Goal: Information Seeking & Learning: Learn about a topic

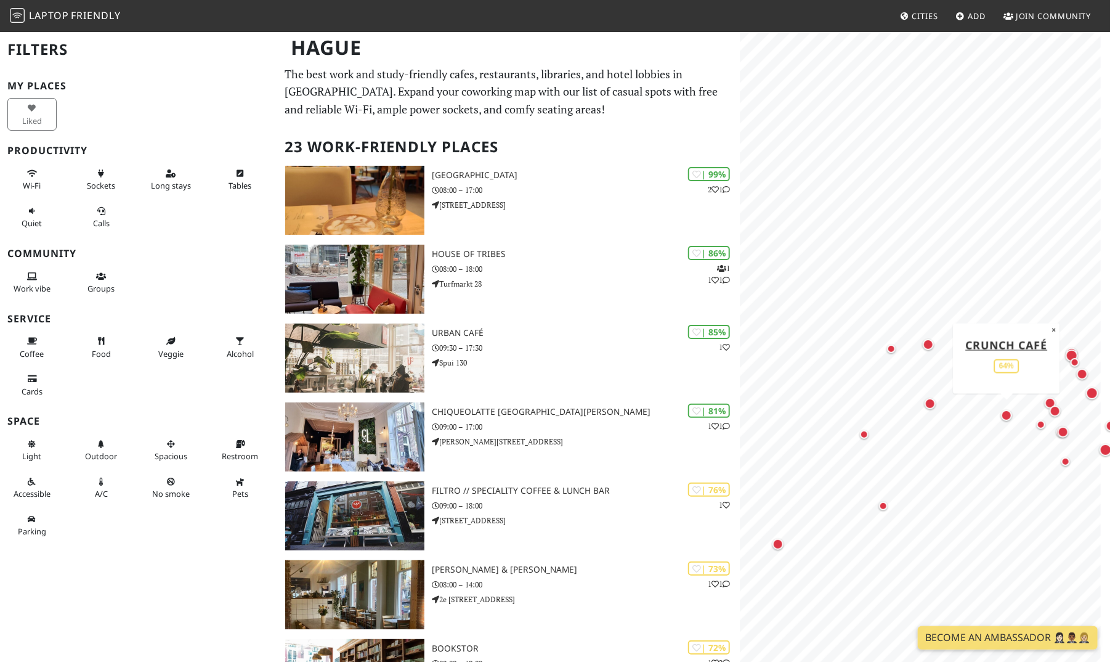
click at [1006, 411] on div "Map marker" at bounding box center [1006, 415] width 11 height 11
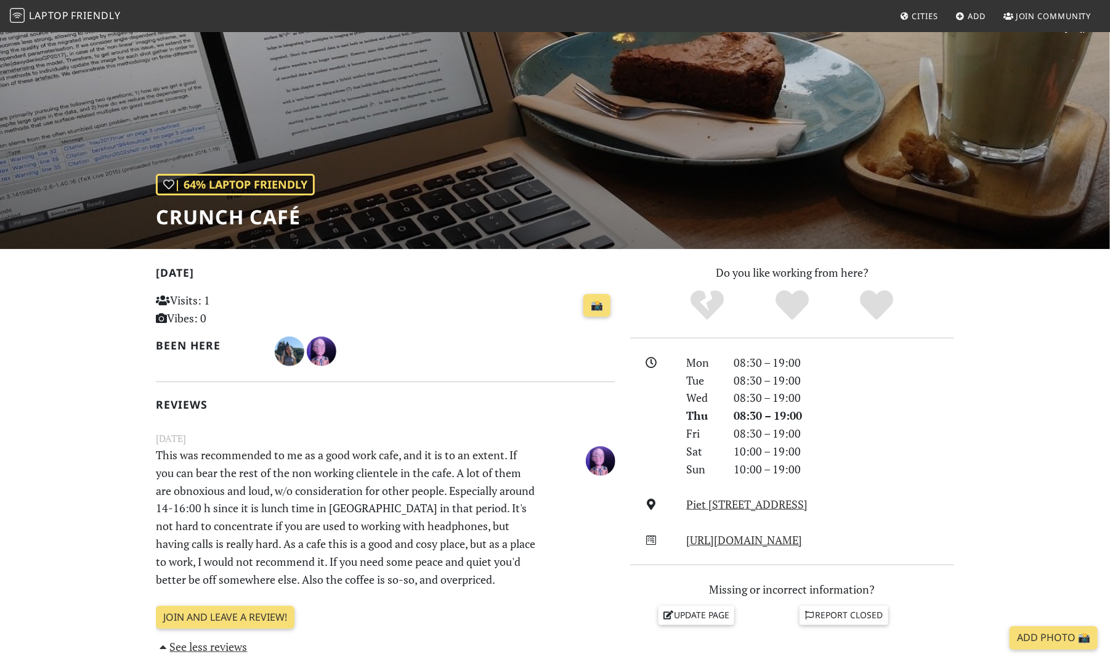
scroll to position [41, 0]
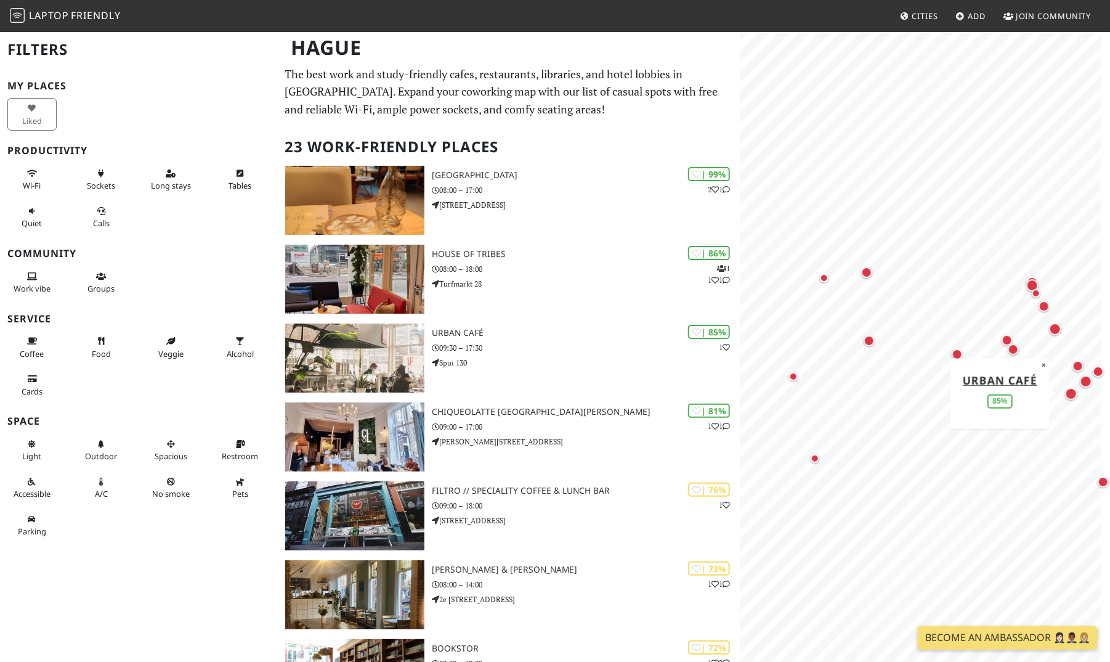
click at [1072, 394] on div "Map marker" at bounding box center [1071, 393] width 12 height 12
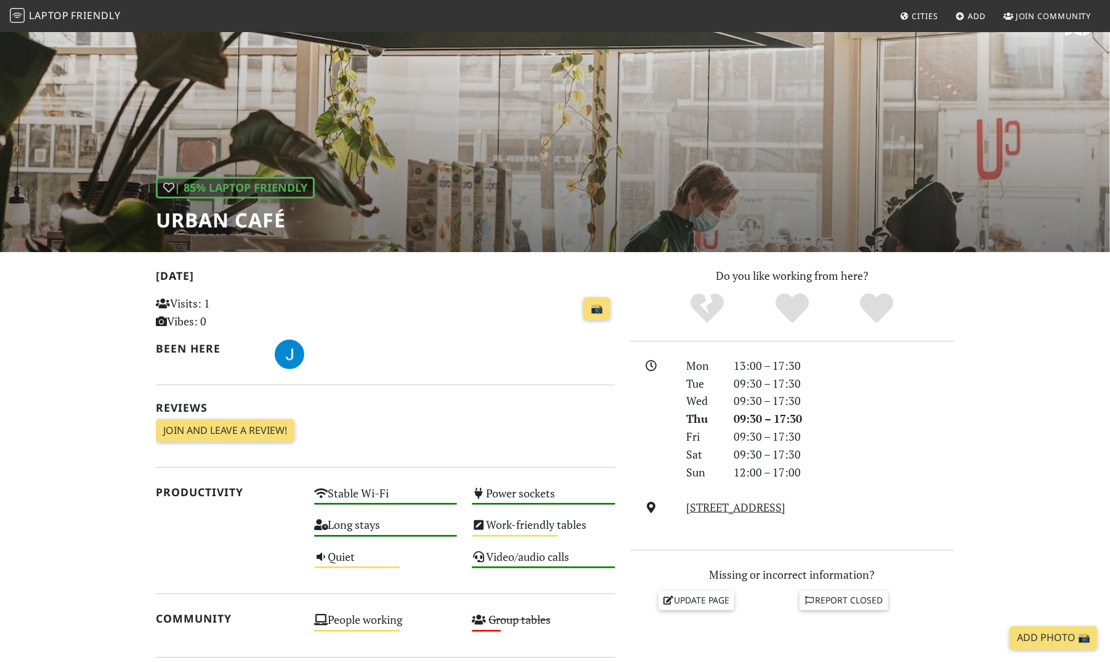
scroll to position [32, 0]
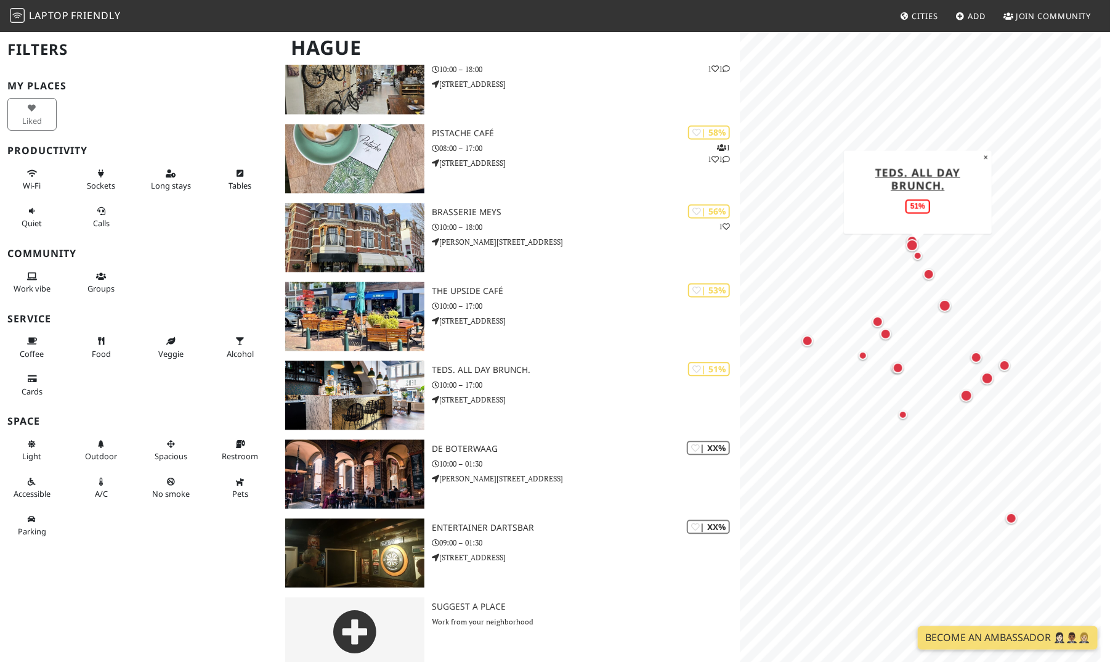
scroll to position [1396, 0]
